Goal: Find specific page/section: Find specific page/section

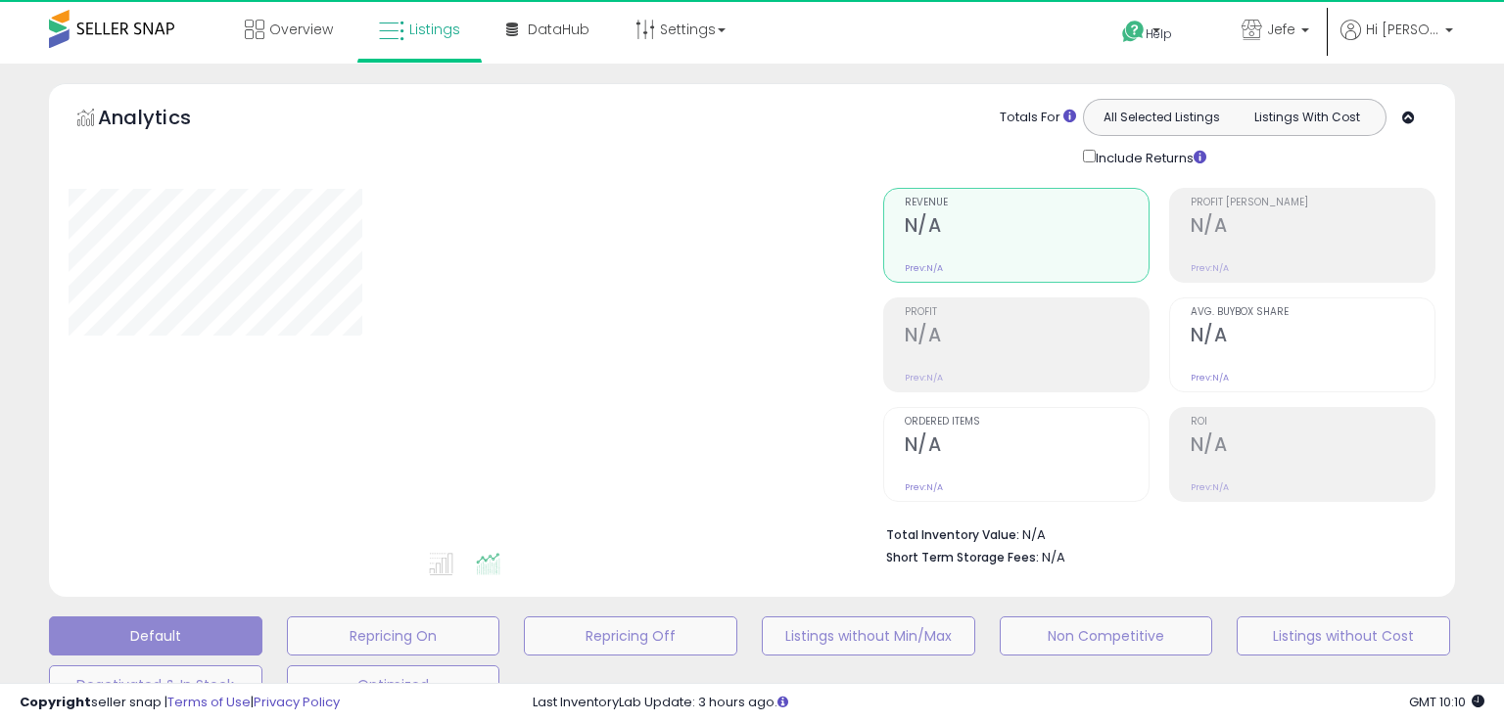
type input "**********"
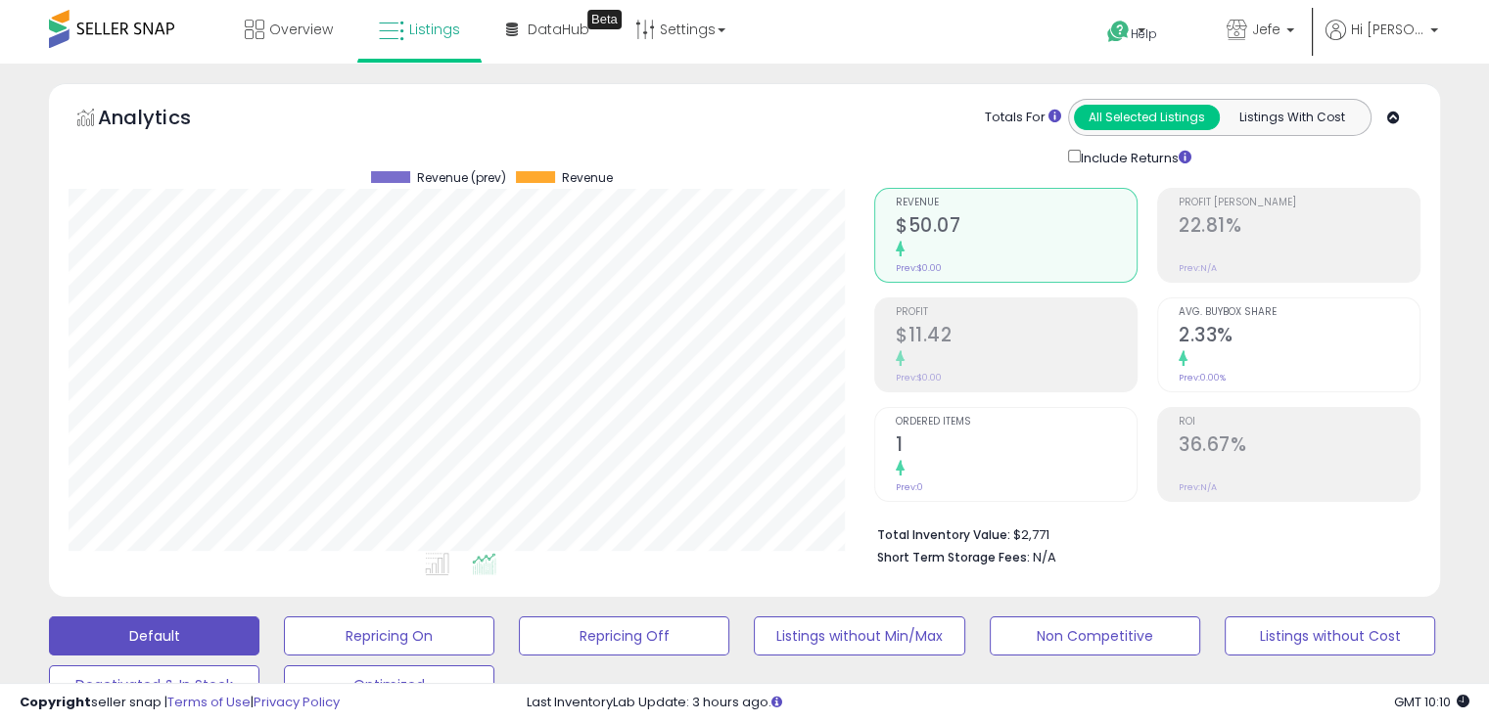
scroll to position [400, 805]
click at [539, 37] on span "DataHub" at bounding box center [559, 30] width 62 height 20
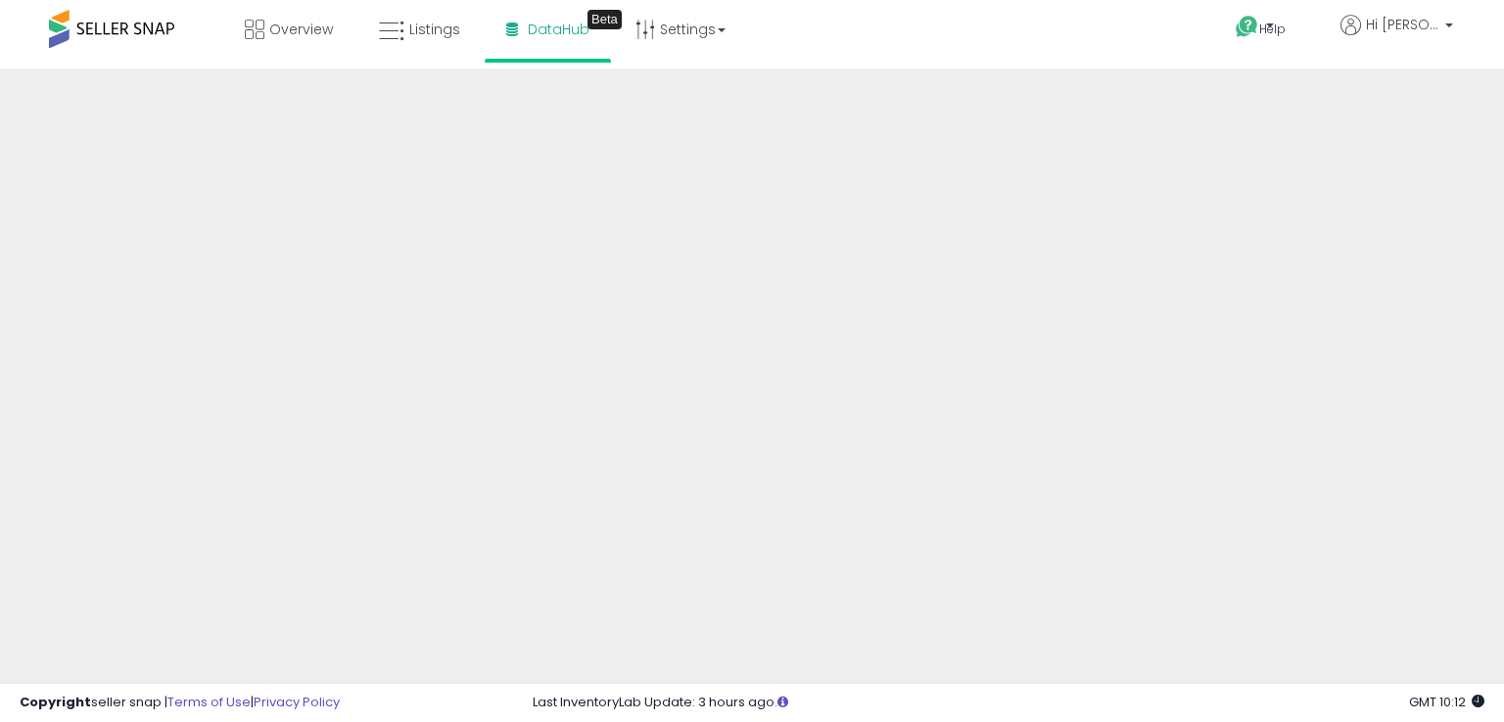
click at [1069, 44] on div "Help Contact Support Search Knowledge Hub Request a Feature Hi Jeffrey" at bounding box center [1226, 41] width 496 height 83
